Goal: Find specific page/section: Find specific page/section

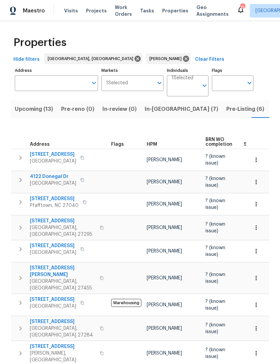
scroll to position [0, 17]
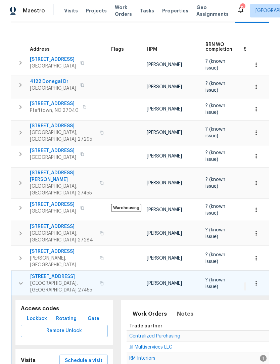
click at [17, 273] on button "button" at bounding box center [20, 283] width 13 height 20
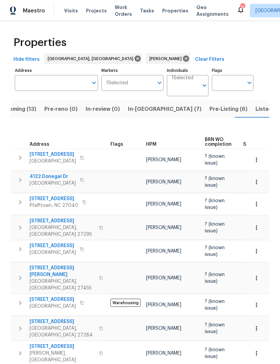
scroll to position [0, 0]
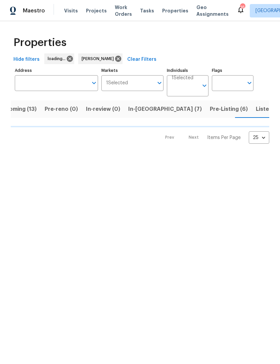
scroll to position [0, 17]
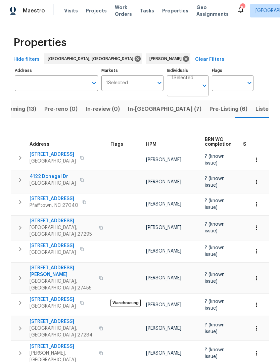
click at [192, 89] on input "Individuals" at bounding box center [185, 89] width 27 height 16
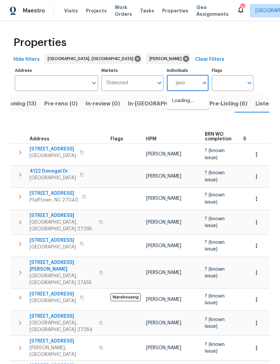
type input "[PERSON_NAME]"
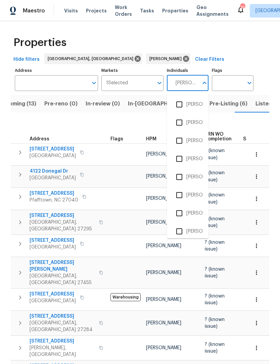
click at [190, 102] on li "[PERSON_NAME]" at bounding box center [187, 104] width 31 height 14
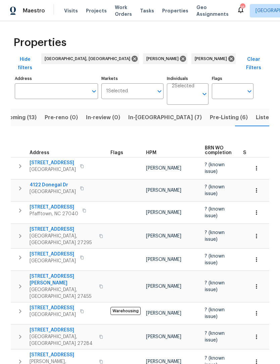
scroll to position [0, 17]
click at [228, 60] on icon at bounding box center [231, 58] width 7 height 7
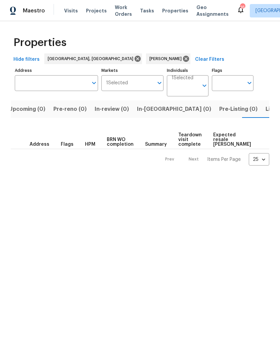
scroll to position [0, 12]
click at [198, 85] on input "Individuals" at bounding box center [185, 89] width 27 height 16
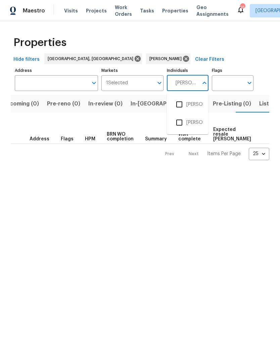
type input "[PERSON_NAME]"
click at [192, 121] on li "[PERSON_NAME]" at bounding box center [187, 123] width 31 height 14
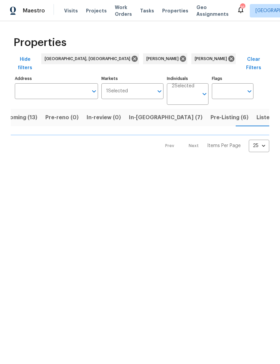
scroll to position [0, 17]
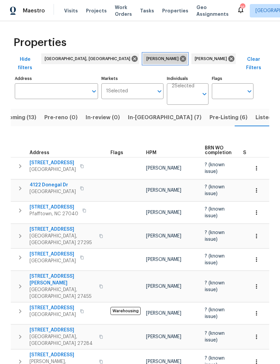
click at [180, 60] on icon at bounding box center [183, 59] width 6 height 6
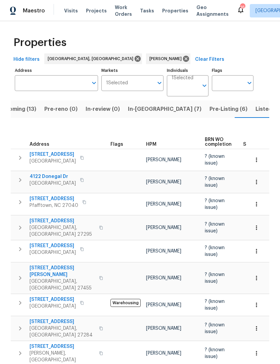
scroll to position [0, 17]
